Goal: Communication & Community: Connect with others

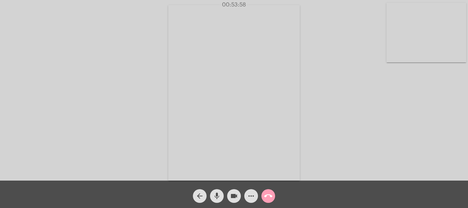
click at [271, 196] on mat-icon "call_end" at bounding box center [268, 196] width 8 height 8
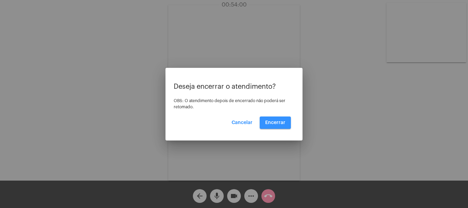
click at [278, 120] on span "Encerrar" at bounding box center [275, 122] width 20 height 5
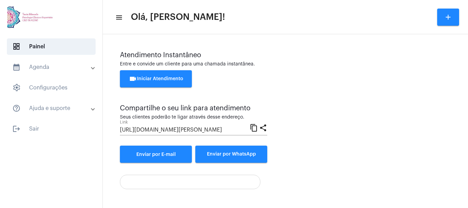
scroll to position [48, 0]
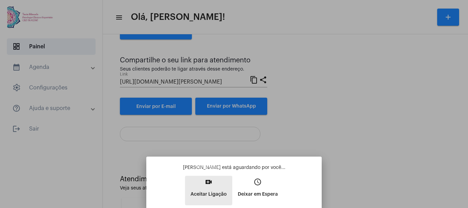
click at [208, 184] on mat-icon "video_call" at bounding box center [209, 182] width 8 height 8
